Goal: Task Accomplishment & Management: Use online tool/utility

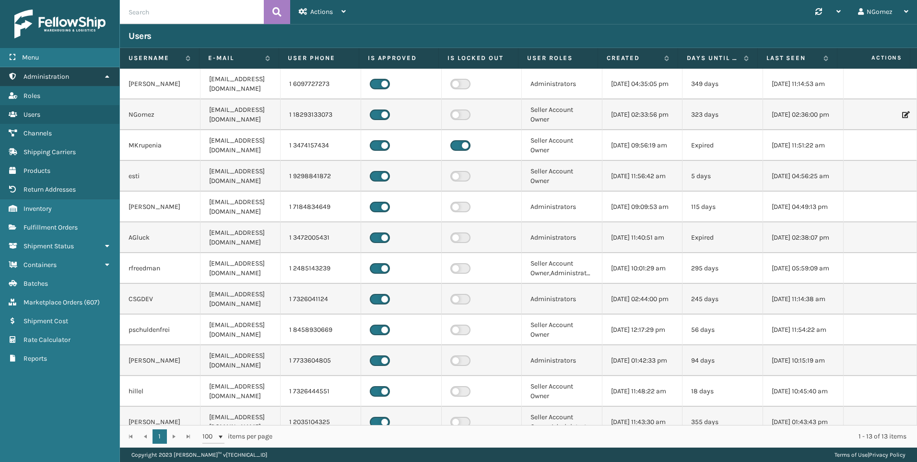
click at [75, 80] on link "Administration" at bounding box center [59, 76] width 119 height 19
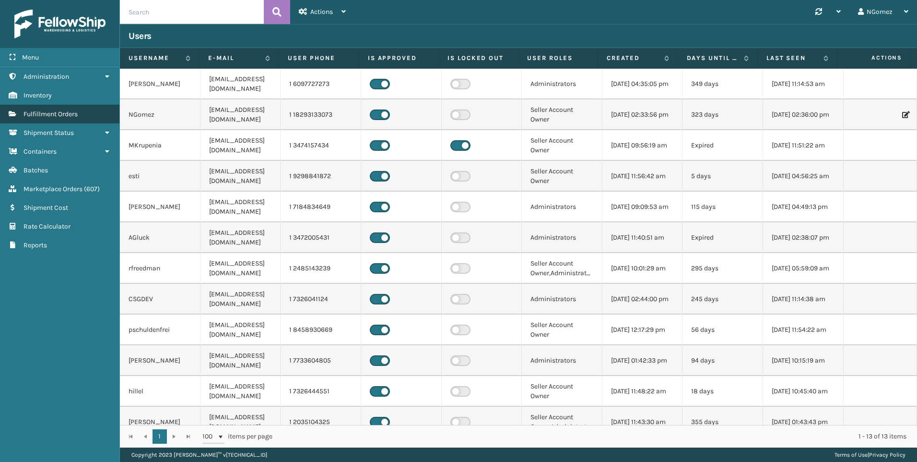
click at [72, 117] on span "Fulfillment Orders" at bounding box center [51, 114] width 54 height 8
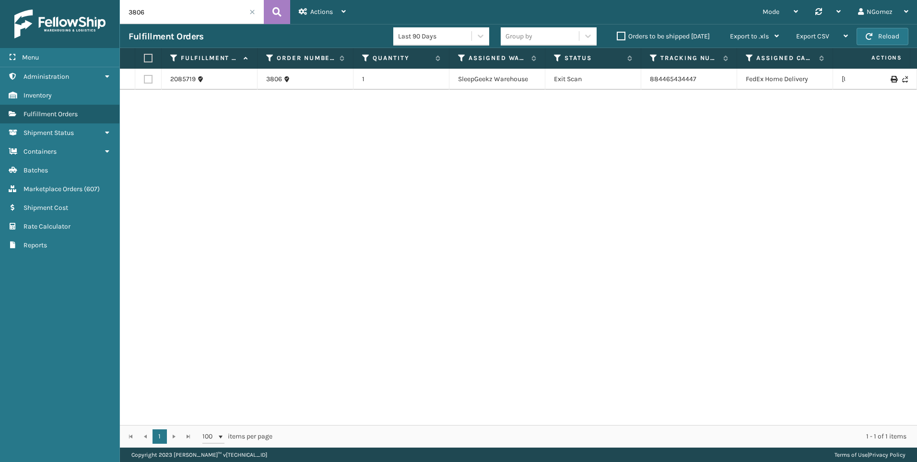
click at [182, 16] on input "3806" at bounding box center [192, 12] width 144 height 24
paste input "673"
click at [128, 13] on input "673" at bounding box center [192, 12] width 144 height 24
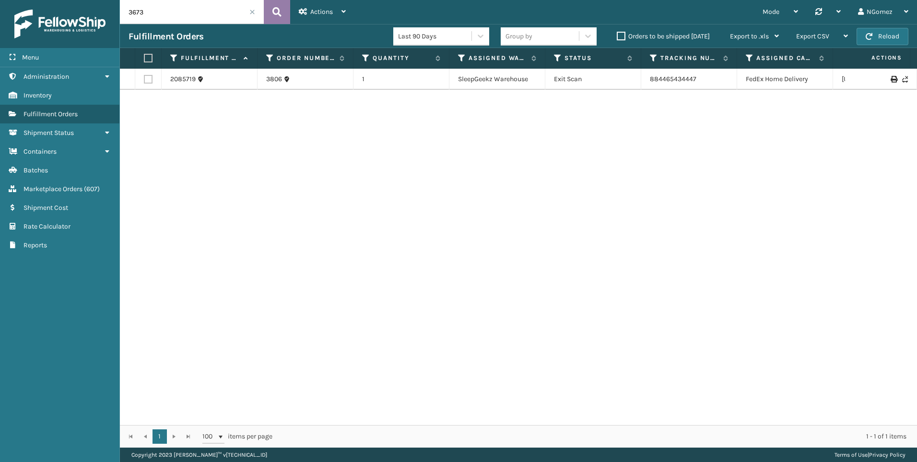
type input "3673"
click at [274, 10] on icon at bounding box center [277, 12] width 9 height 14
click at [185, 82] on link "2058009" at bounding box center [183, 79] width 27 height 10
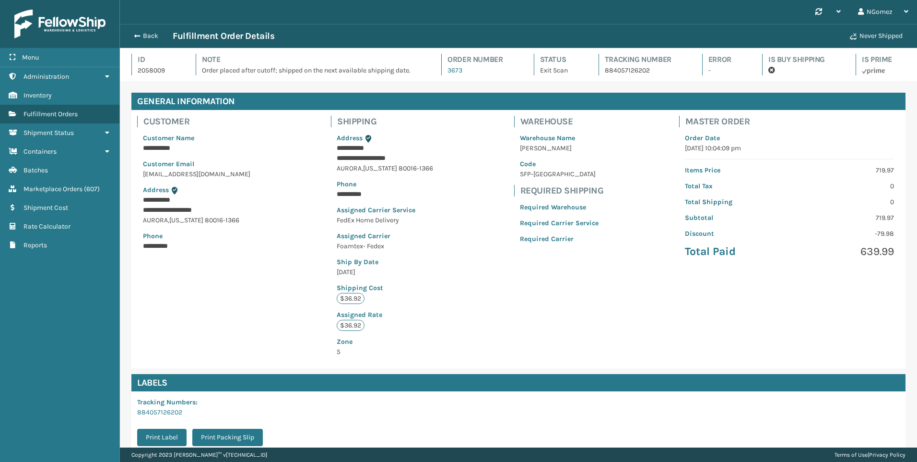
scroll to position [116, 0]
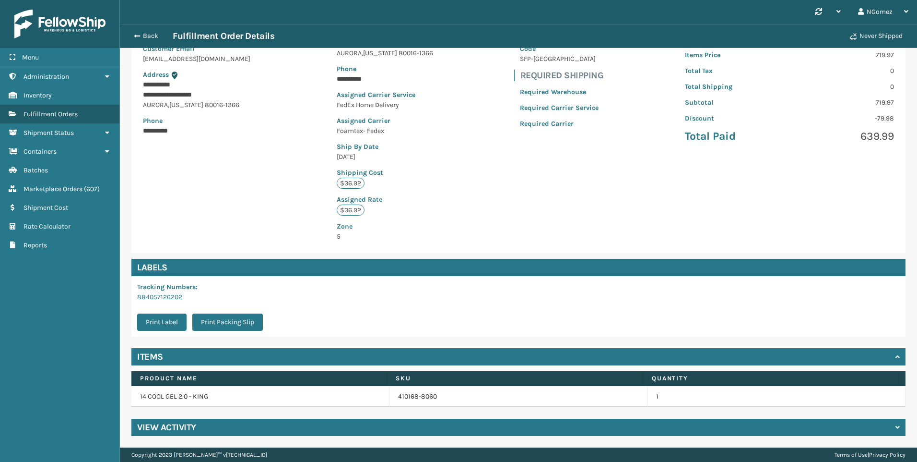
click at [144, 29] on div "Back Fulfillment Order Details Never Shipped" at bounding box center [519, 36] width 798 height 24
click at [146, 36] on button "Back" at bounding box center [151, 36] width 44 height 9
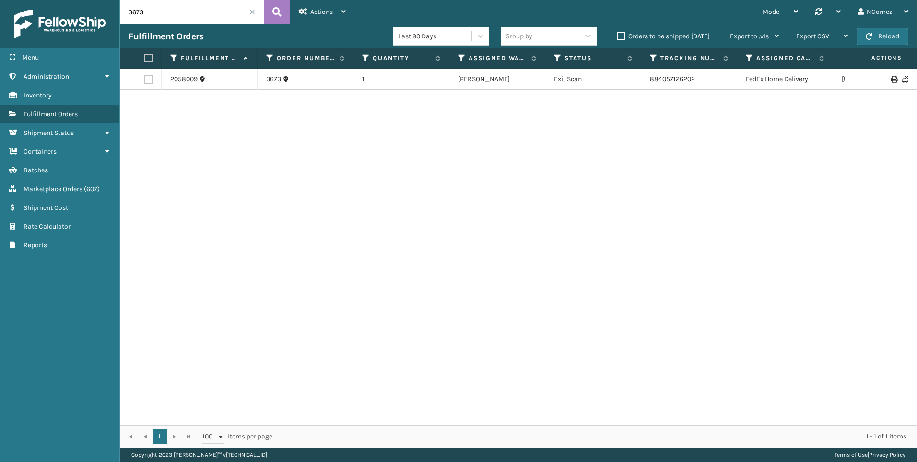
click at [161, 6] on input "3673" at bounding box center [192, 12] width 144 height 24
paste input "114-3066875-2480219"
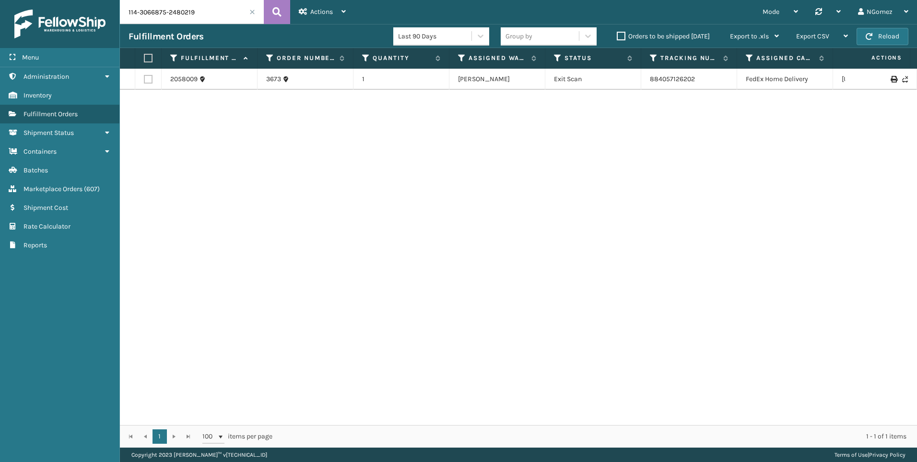
type input "114-3066875-2480219"
